Goal: Information Seeking & Learning: Compare options

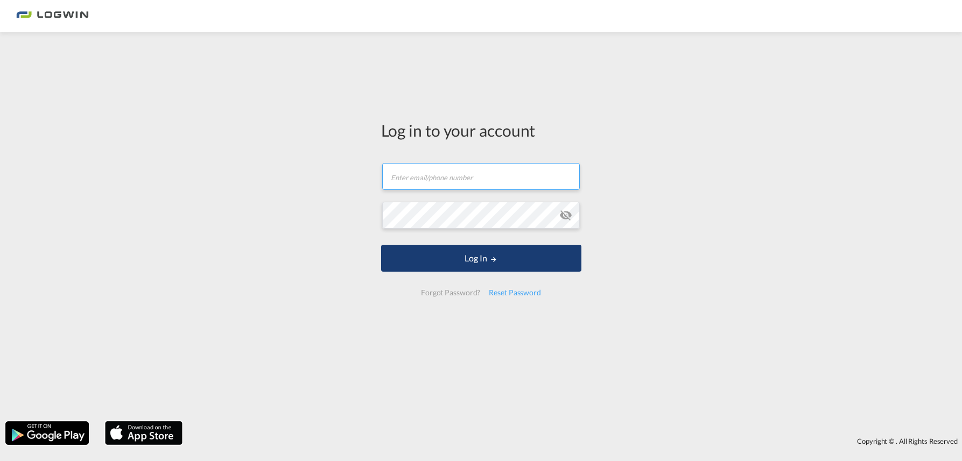
type input "[PERSON_NAME][EMAIL_ADDRESS][PERSON_NAME][DOMAIN_NAME]"
click at [508, 268] on button "Log In" at bounding box center [481, 258] width 200 height 27
